Goal: Information Seeking & Learning: Learn about a topic

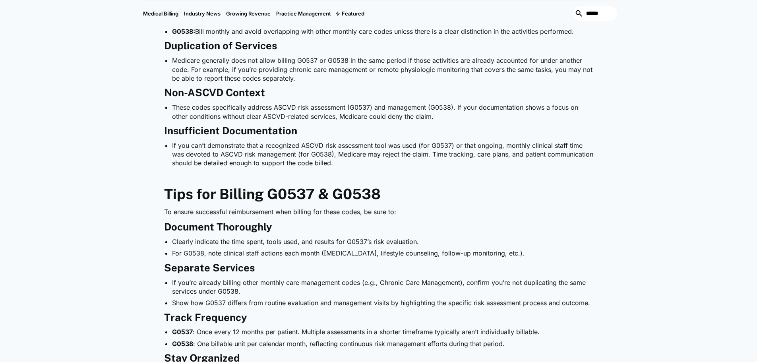
scroll to position [795, 0]
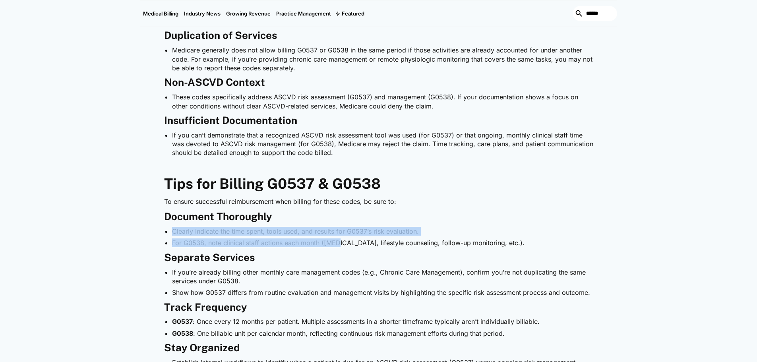
drag, startPoint x: 172, startPoint y: 231, endPoint x: 339, endPoint y: 238, distance: 167.0
click at [339, 238] on ul "Clearly indicate the time spent, tools used, and results for G0537’s risk evalu…" at bounding box center [378, 237] width 429 height 21
drag, startPoint x: 429, startPoint y: 233, endPoint x: 434, endPoint y: 230, distance: 5.7
click at [430, 233] on li "Clearly indicate the time spent, tools used, and results for G0537’s risk evalu…" at bounding box center [382, 231] width 421 height 9
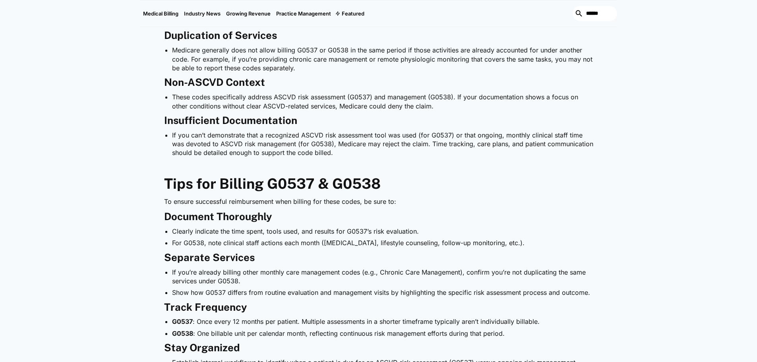
drag, startPoint x: 433, startPoint y: 209, endPoint x: 420, endPoint y: 221, distance: 18.8
click at [435, 219] on div "Heart disease remains a leading cause of illness and death, making structured r…" at bounding box center [378, 121] width 429 height 980
click at [177, 231] on li "Clearly indicate the time spent, tools used, and results for G0537’s risk evalu…" at bounding box center [382, 231] width 421 height 9
click at [196, 232] on li "Clearly indicate the time spent, tools used, and results for G0537’s risk evalu…" at bounding box center [382, 231] width 421 height 9
drag, startPoint x: 222, startPoint y: 232, endPoint x: 215, endPoint y: 228, distance: 8.6
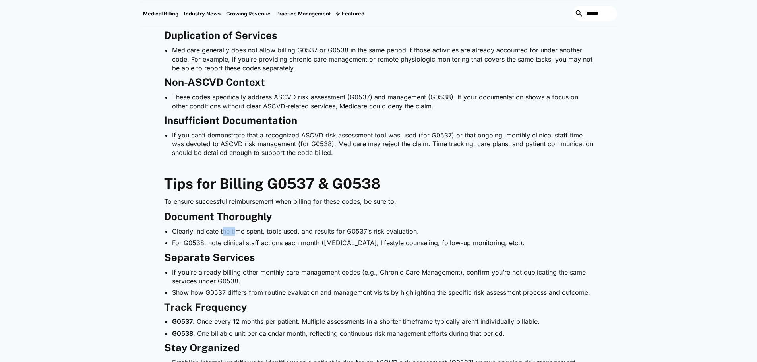
click at [236, 232] on li "Clearly indicate the time spent, tools used, and results for G0537’s risk evalu…" at bounding box center [382, 231] width 421 height 9
click at [223, 235] on li "Clearly indicate the time spent, tools used, and results for G0537’s risk evalu…" at bounding box center [382, 231] width 421 height 9
drag, startPoint x: 217, startPoint y: 232, endPoint x: 420, endPoint y: 236, distance: 202.2
click at [420, 236] on li "Clearly indicate the time spent, tools used, and results for G0537’s risk evalu…" at bounding box center [382, 231] width 421 height 9
copy li "the time spent, tools used, and results for G0537’s risk evaluation."
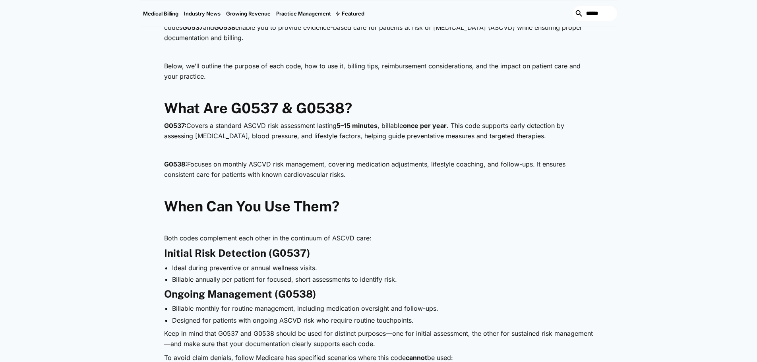
scroll to position [397, 0]
